Goal: Task Accomplishment & Management: Complete application form

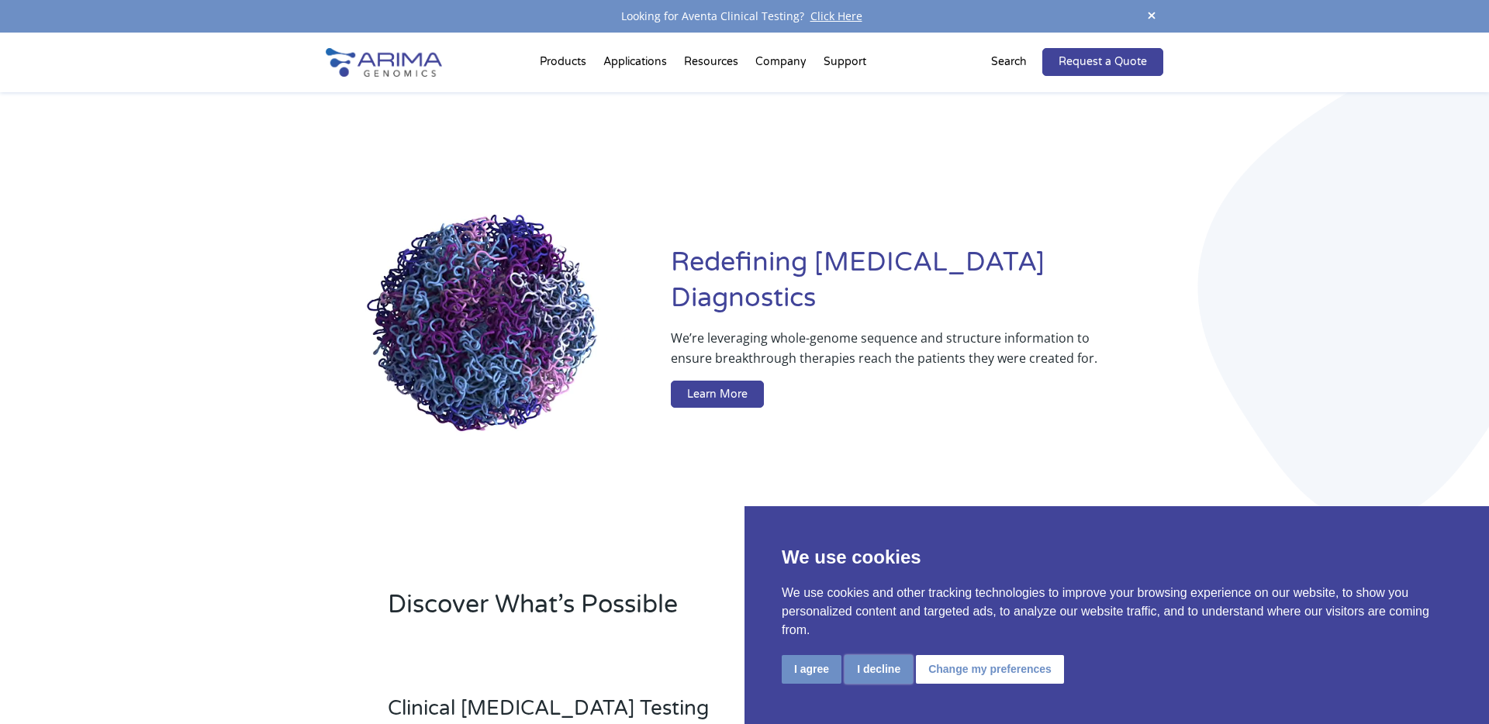
click at [888, 665] on button "I decline" at bounding box center [878, 669] width 68 height 29
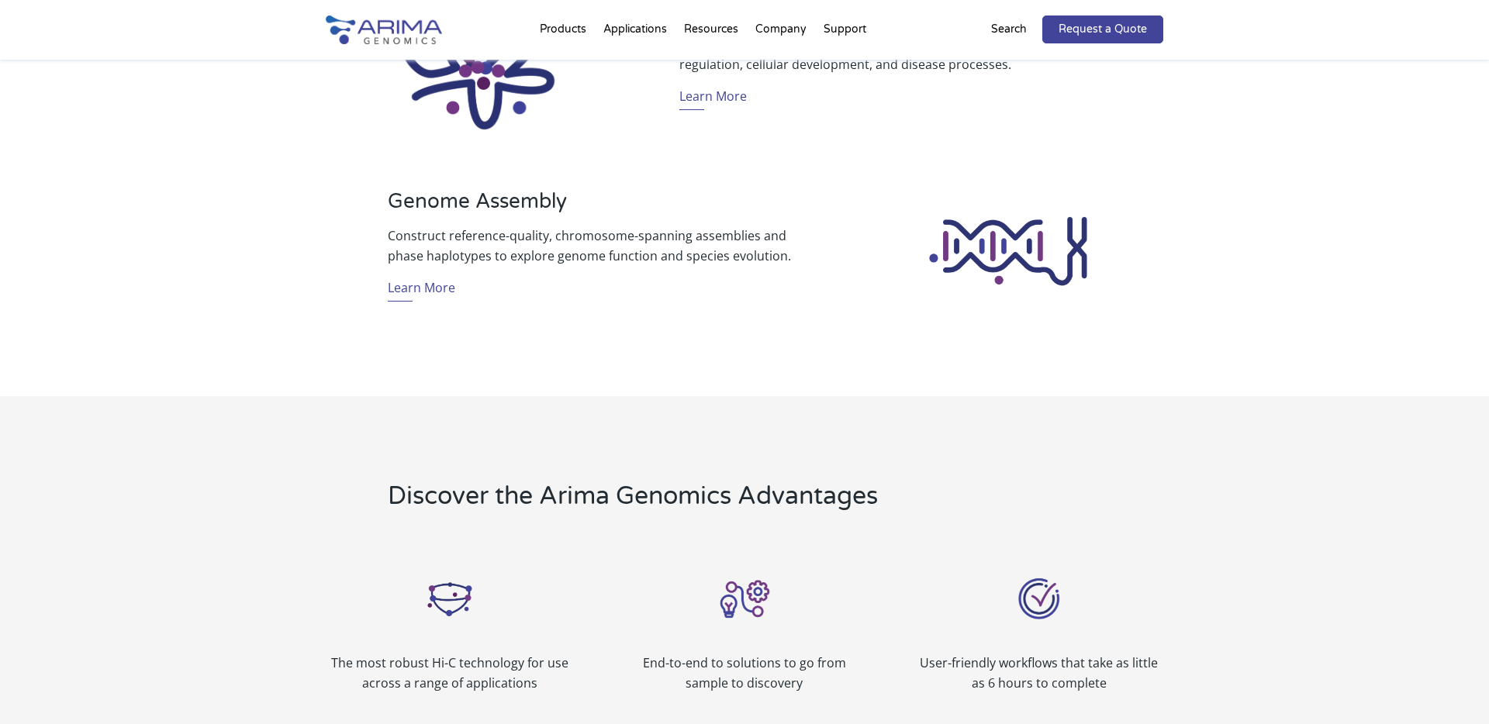
scroll to position [1324, 0]
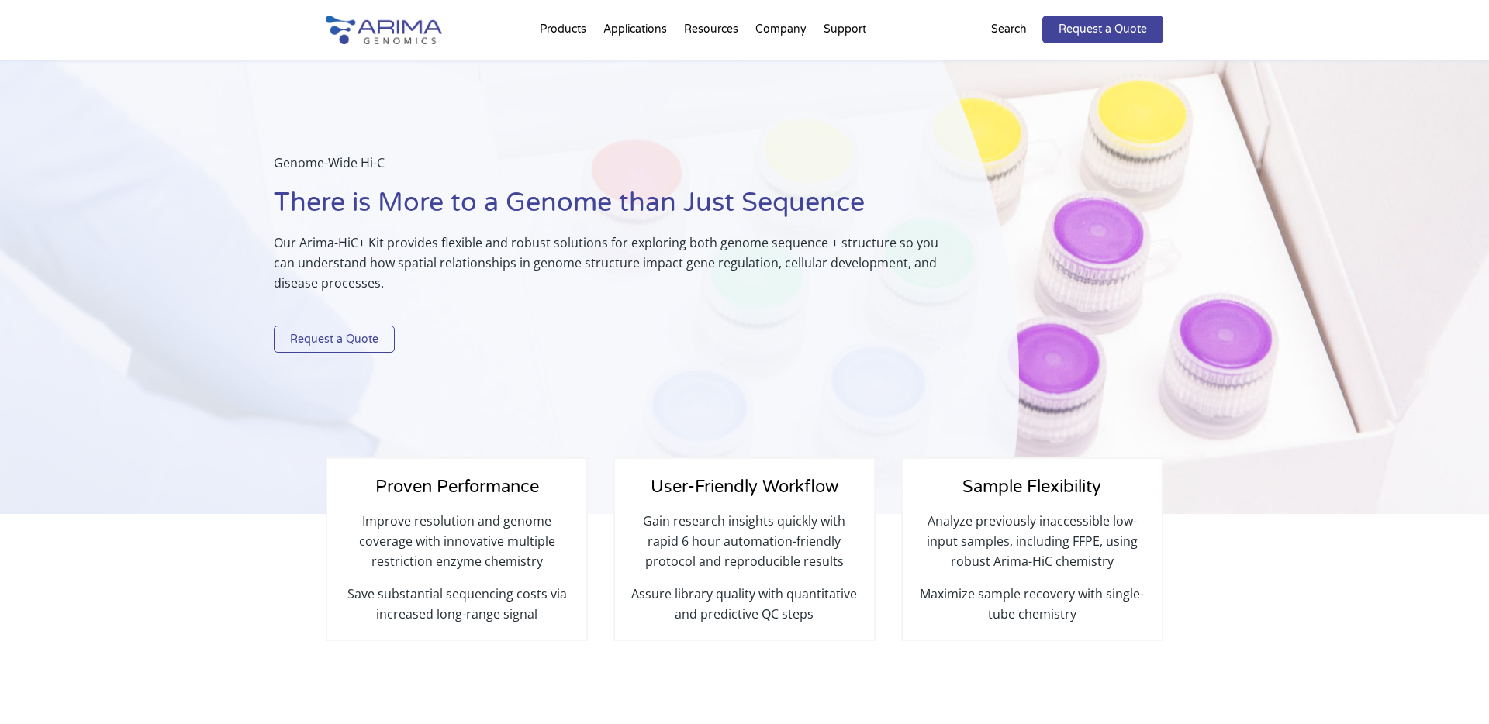
click at [319, 333] on link "Request a Quote" at bounding box center [334, 340] width 121 height 28
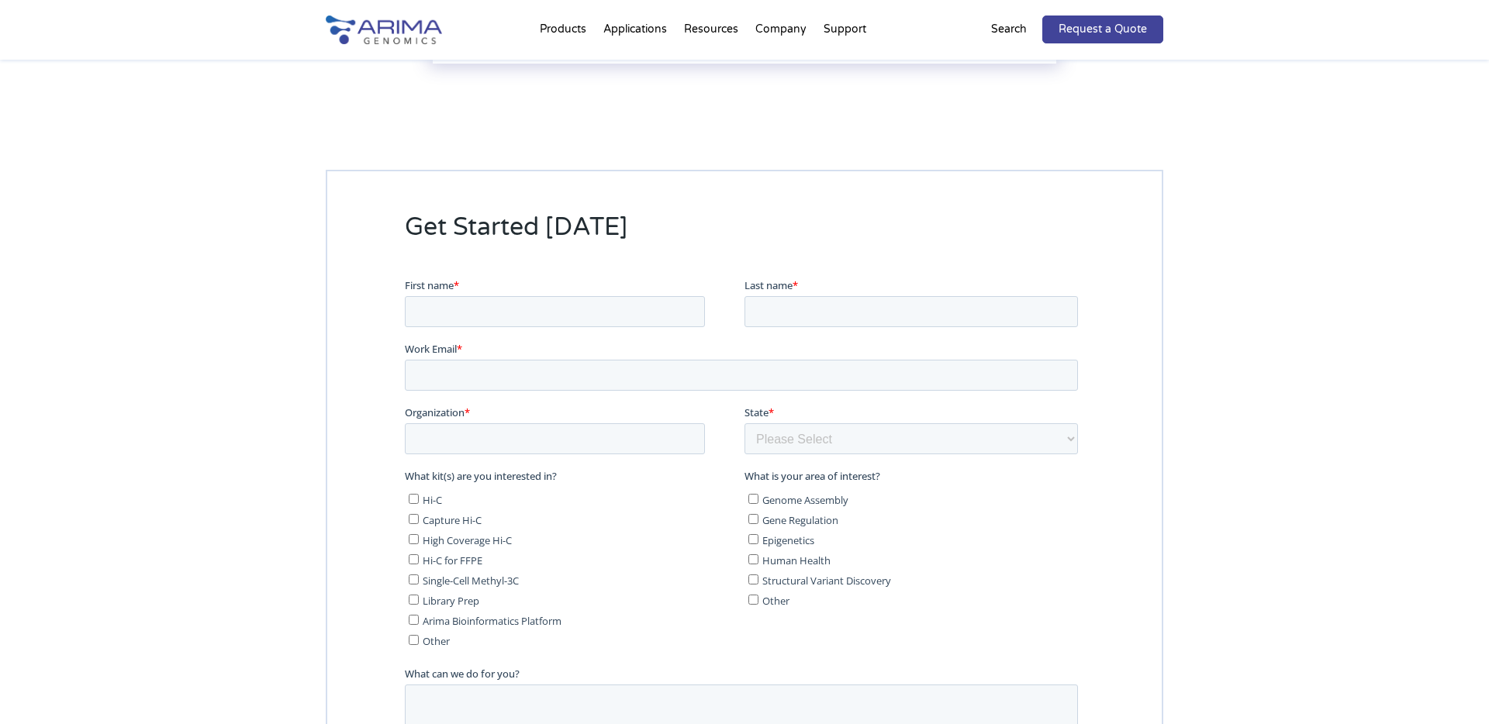
scroll to position [3883, 0]
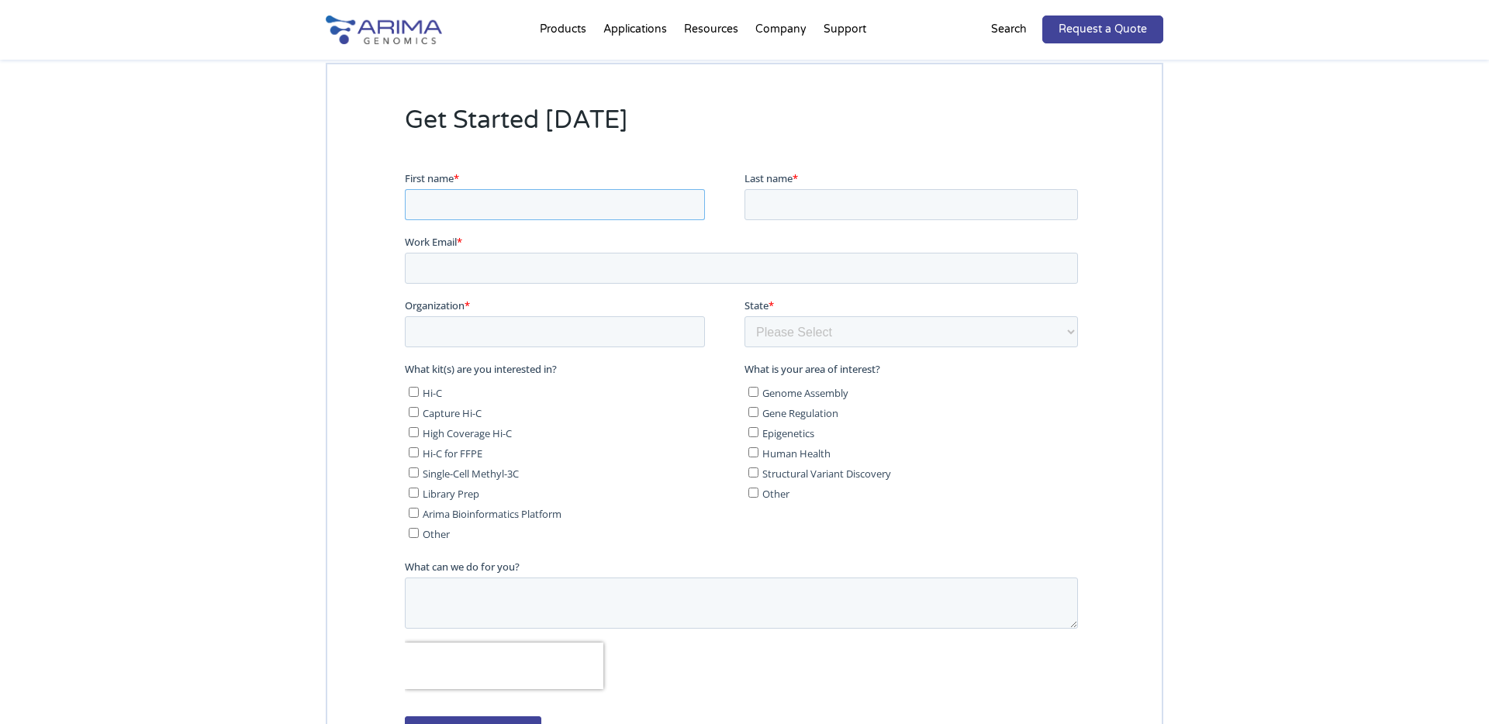
click at [463, 190] on input "First name *" at bounding box center [555, 203] width 300 height 31
type input "Max"
click at [800, 204] on input "Last name *" at bounding box center [910, 203] width 333 height 31
type input "Bates"
click at [536, 271] on input "Work Email *" at bounding box center [741, 267] width 673 height 31
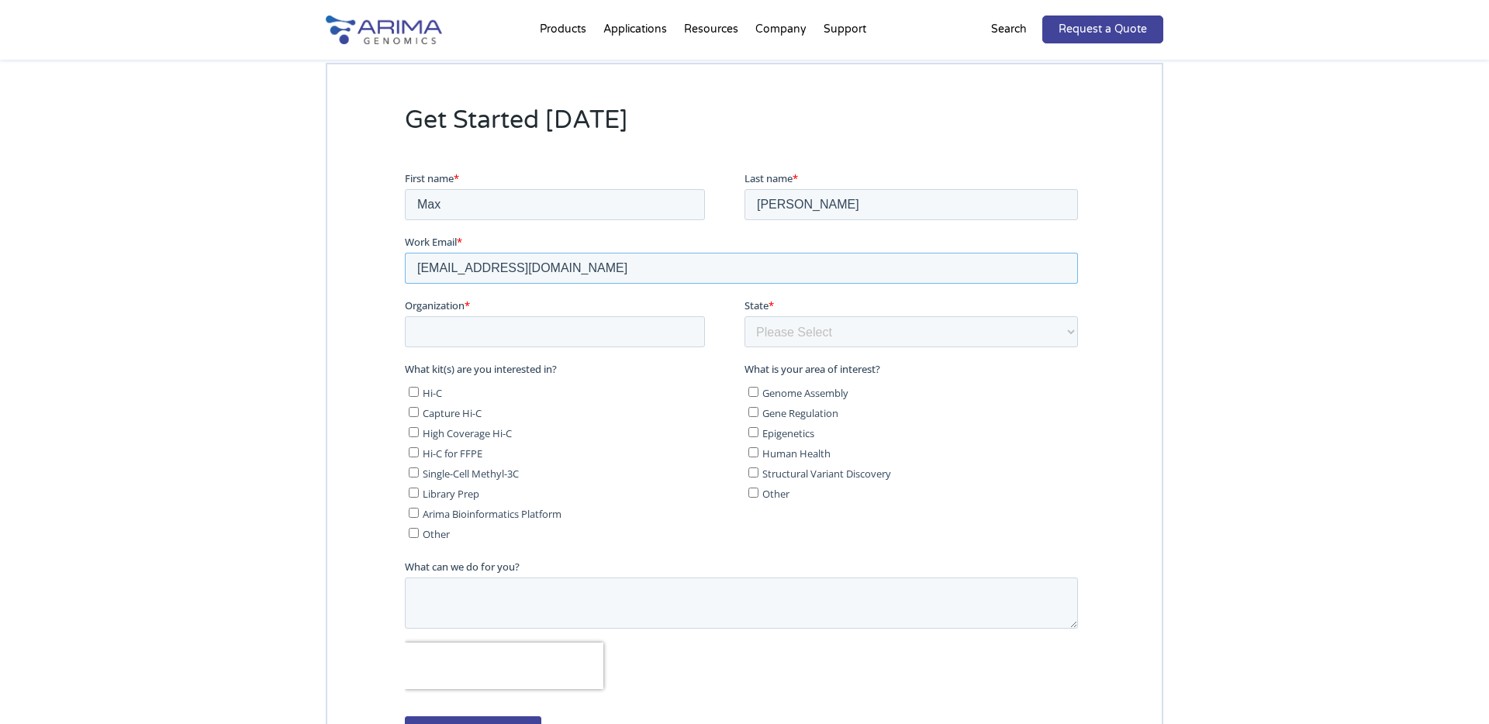
type input "mbates@insitro.com"
type input "Insitro"
click at [813, 326] on select "Please Select Other/Non-US Alabama Alaska Arizona Arkansas California Colorado …" at bounding box center [910, 331] width 333 height 31
select select "California"
click at [744, 316] on select "Please Select Other/Non-US Alabama Alaska Arizona Arkansas California Colorado …" at bounding box center [910, 331] width 333 height 31
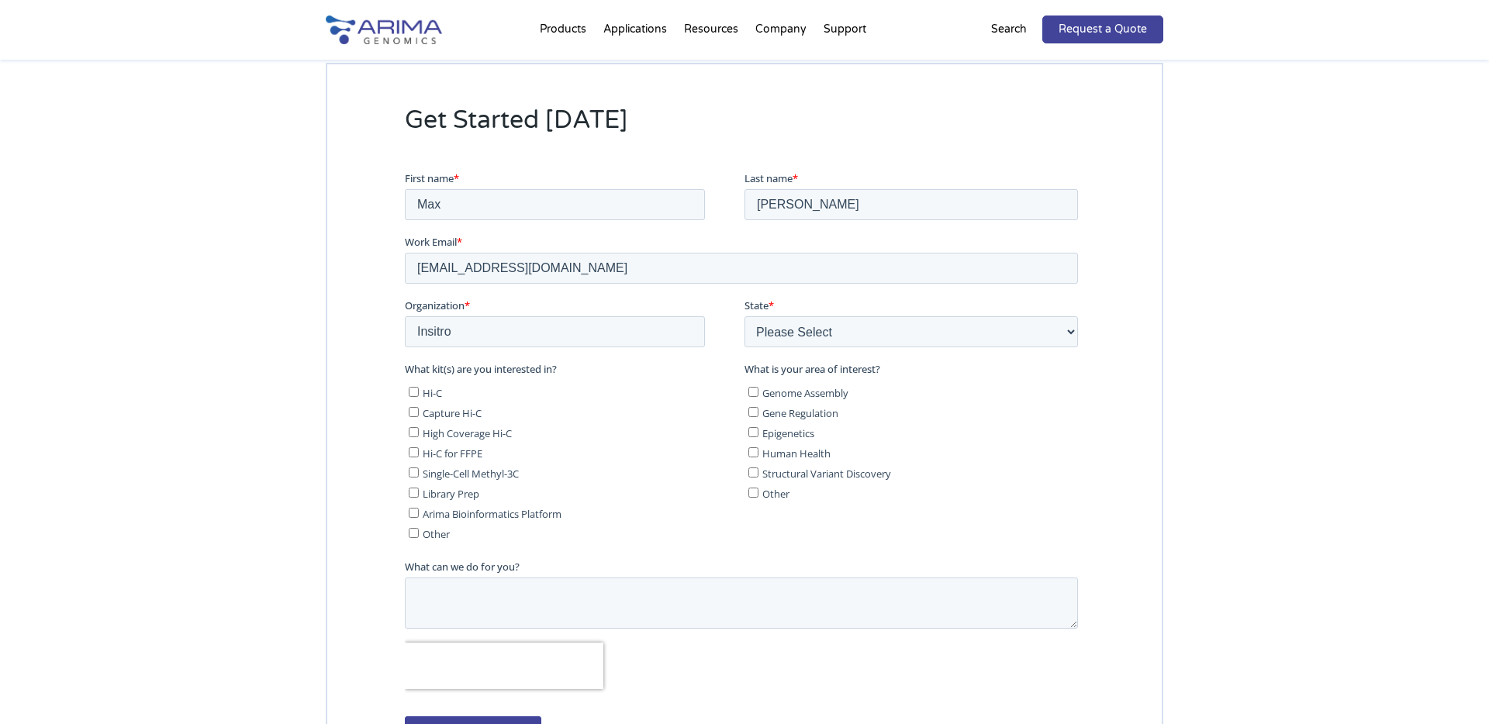
click at [415, 393] on input "Hi-C" at bounding box center [414, 391] width 10 height 10
checkbox input "true"
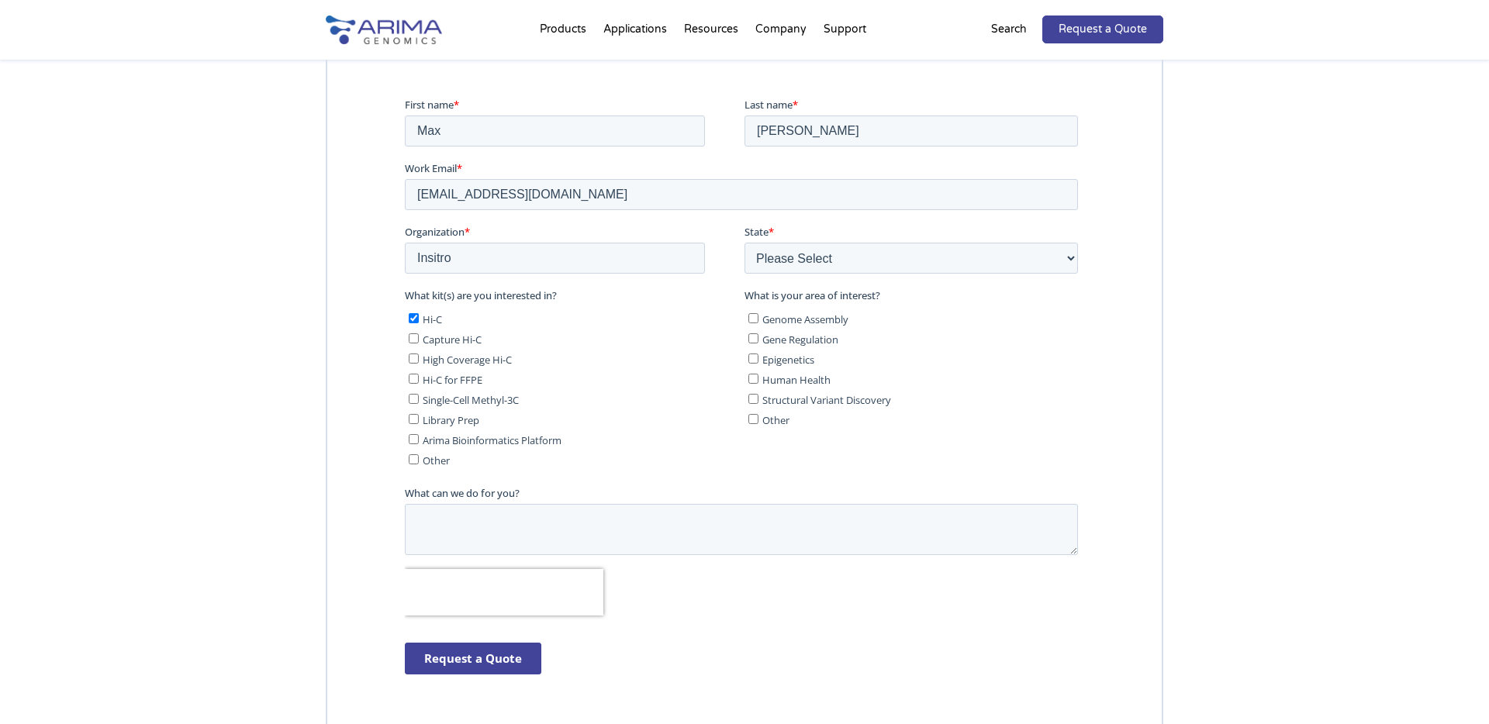
scroll to position [3958, 0]
click at [414, 339] on input "Capture Hi-C" at bounding box center [414, 337] width 10 height 10
checkbox input "true"
click at [415, 361] on input "High Coverage Hi-C" at bounding box center [414, 357] width 10 height 10
checkbox input "true"
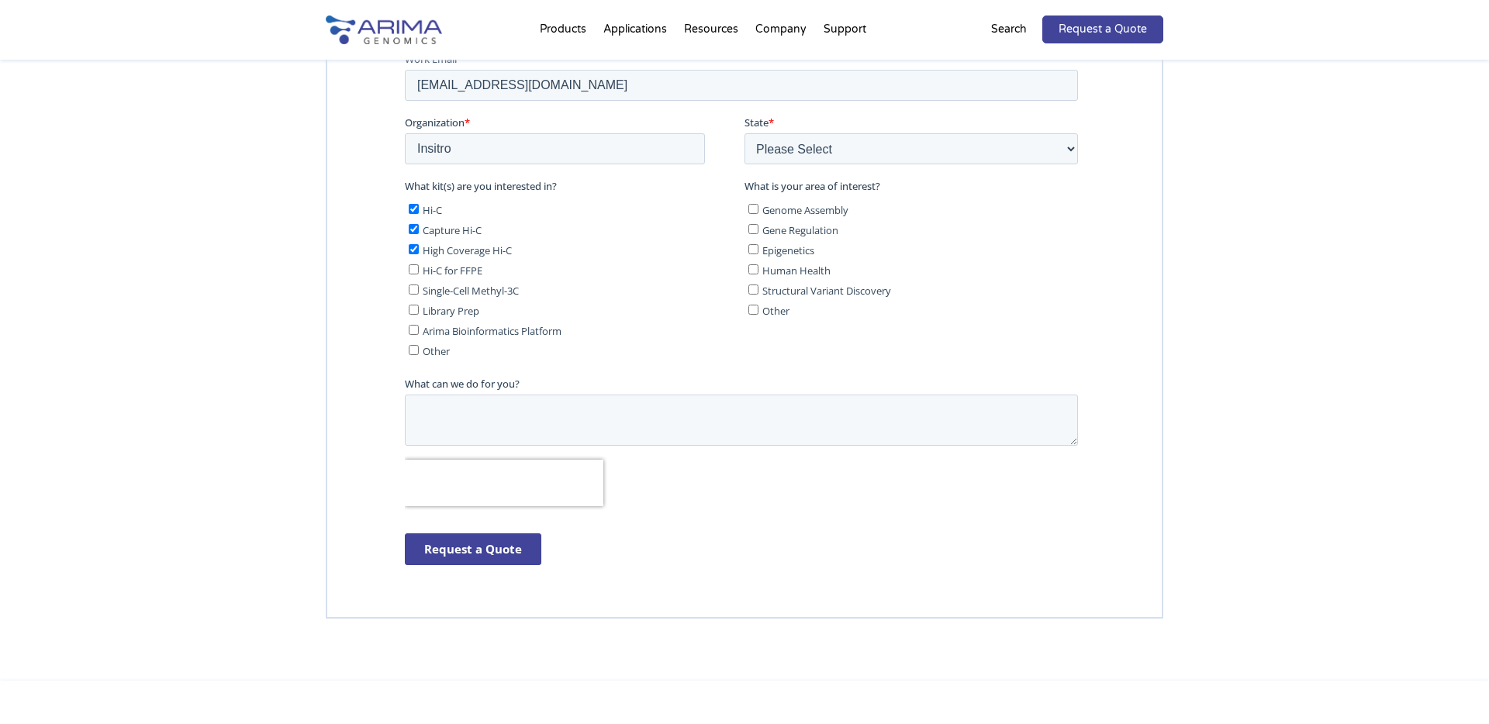
scroll to position [4105, 0]
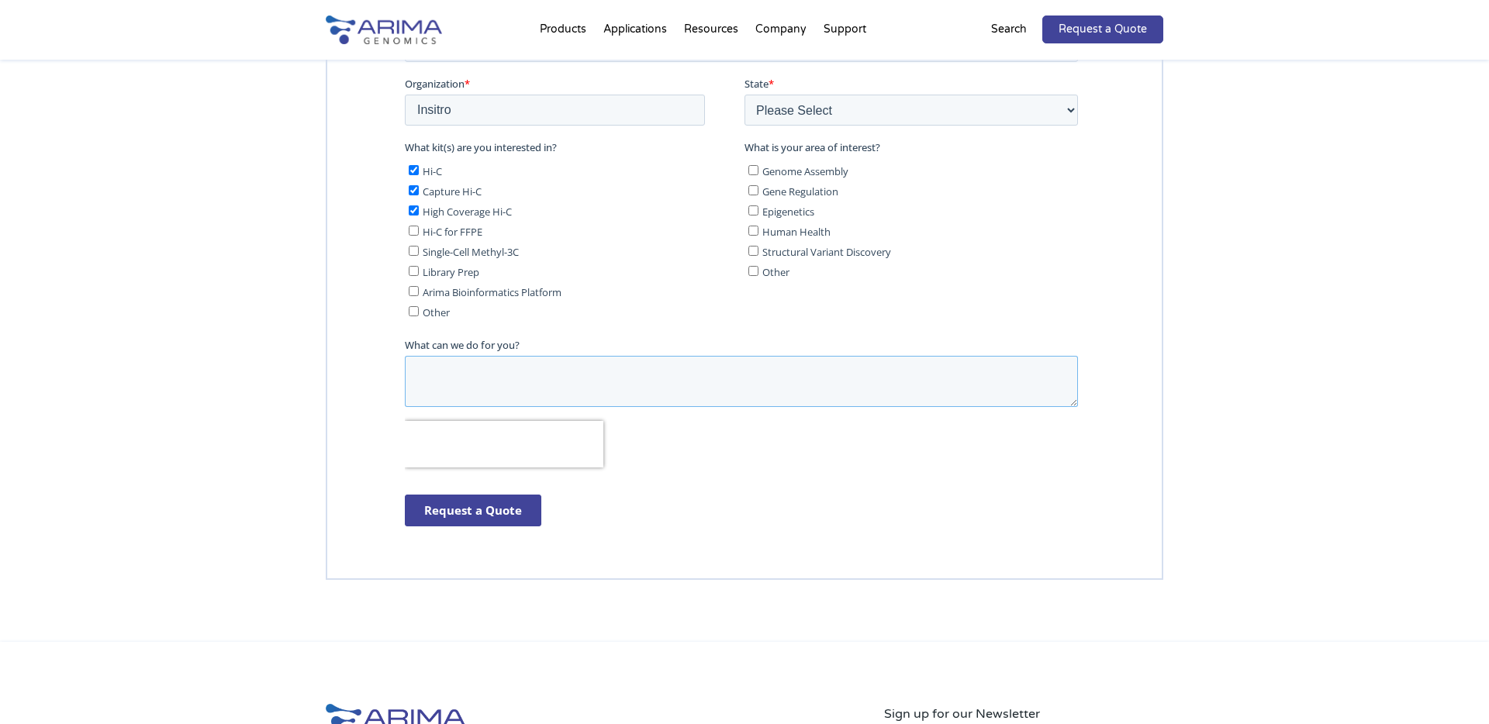
click at [578, 384] on textarea "What can we do for you?" at bounding box center [741, 381] width 673 height 51
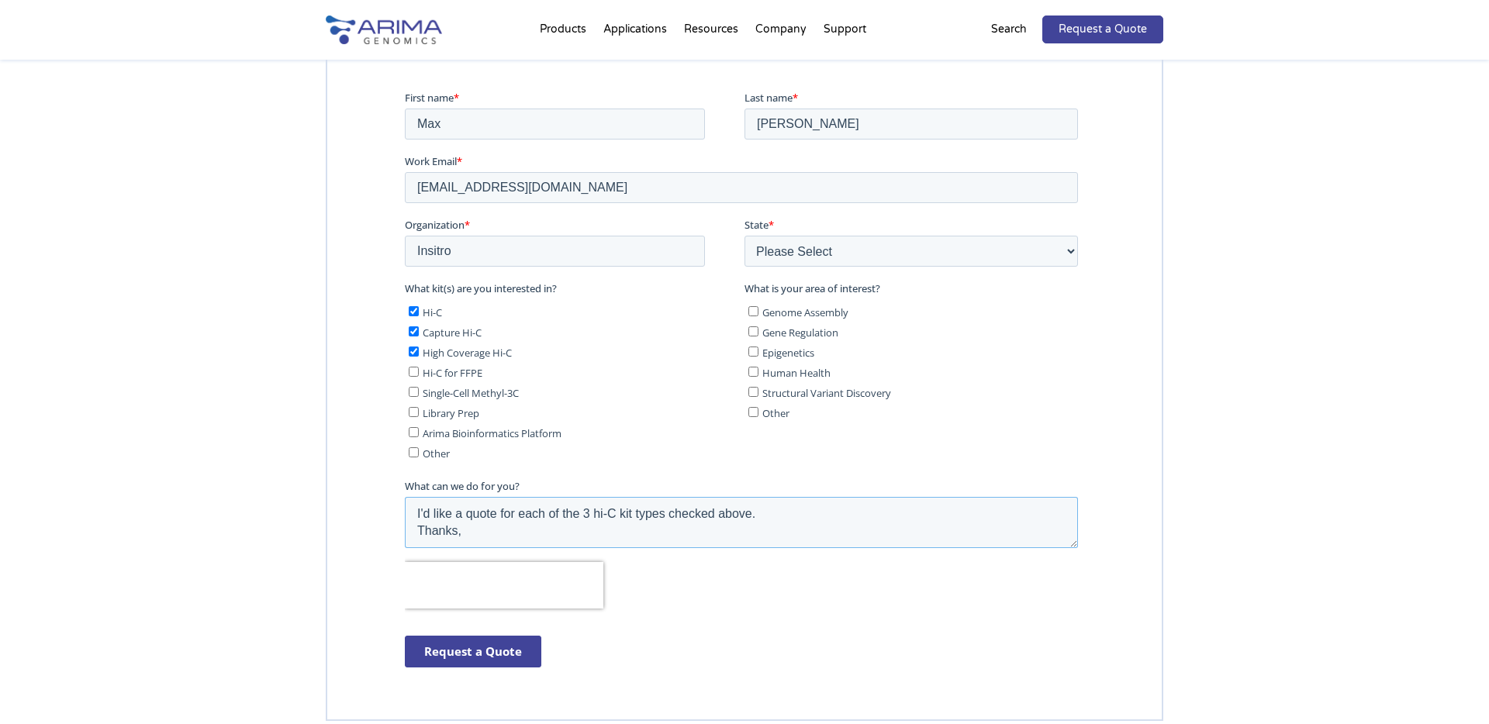
scroll to position [8, 0]
type textarea "I'd like a quote for each of the 3 hi-C kit types checked above. Thanks, Max"
click at [463, 648] on input "Request a Quote" at bounding box center [473, 651] width 136 height 32
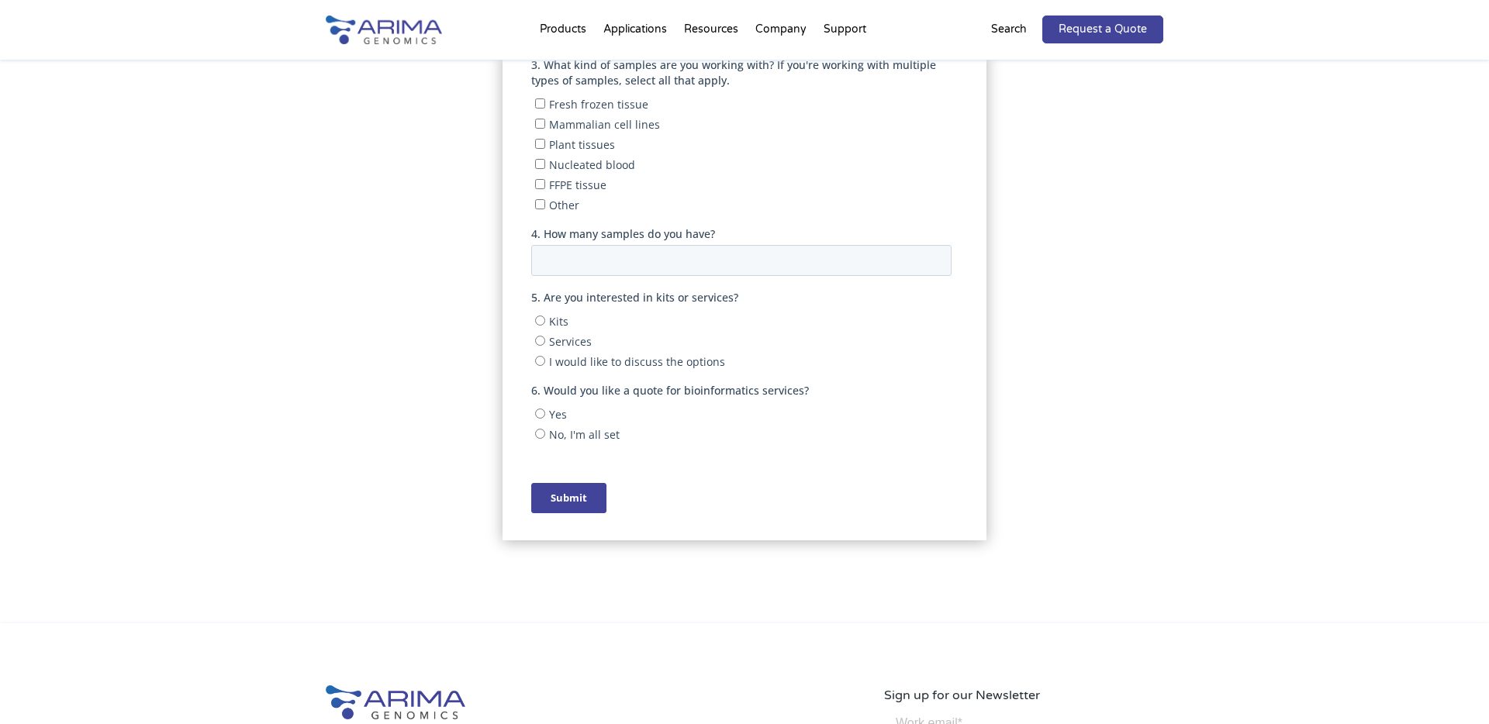
scroll to position [567, 0]
